Goal: Transaction & Acquisition: Purchase product/service

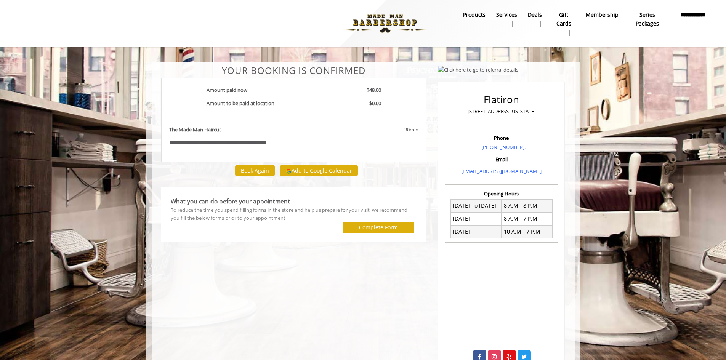
click at [563, 11] on b "gift cards" at bounding box center [564, 19] width 23 height 17
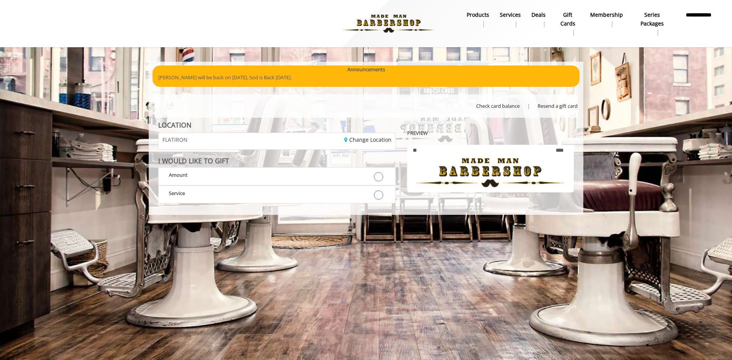
click at [534, 12] on b "Deals" at bounding box center [538, 15] width 14 height 8
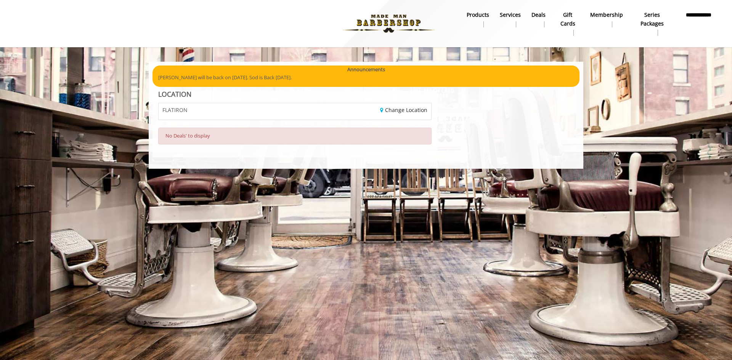
click at [644, 13] on b "Series packages" at bounding box center [652, 19] width 37 height 17
